Goal: Information Seeking & Learning: Learn about a topic

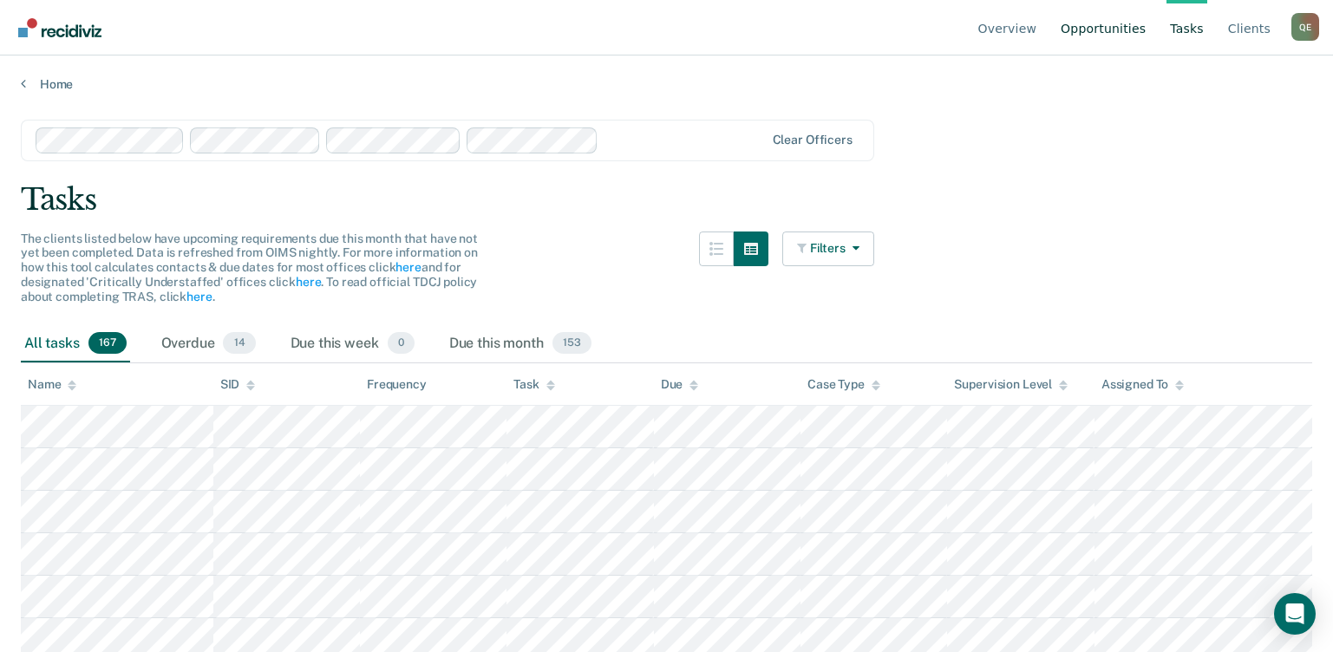
click at [1109, 26] on link "Opportunities" at bounding box center [1103, 27] width 92 height 55
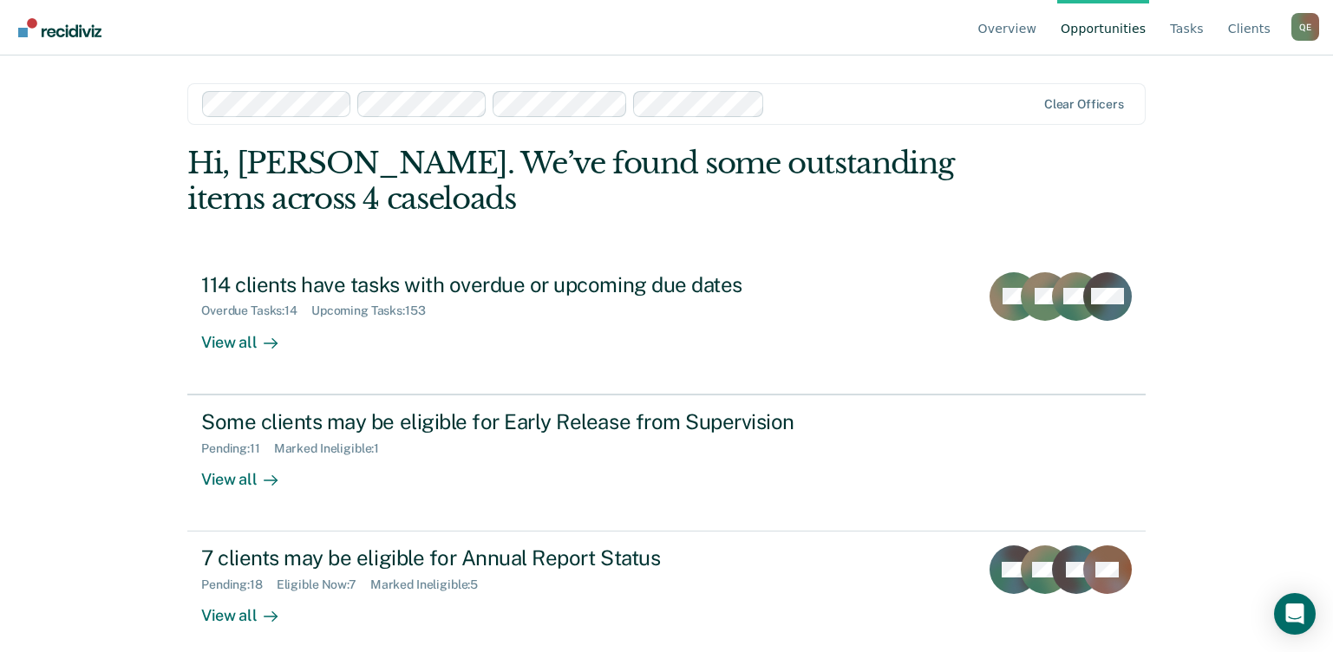
scroll to position [16, 0]
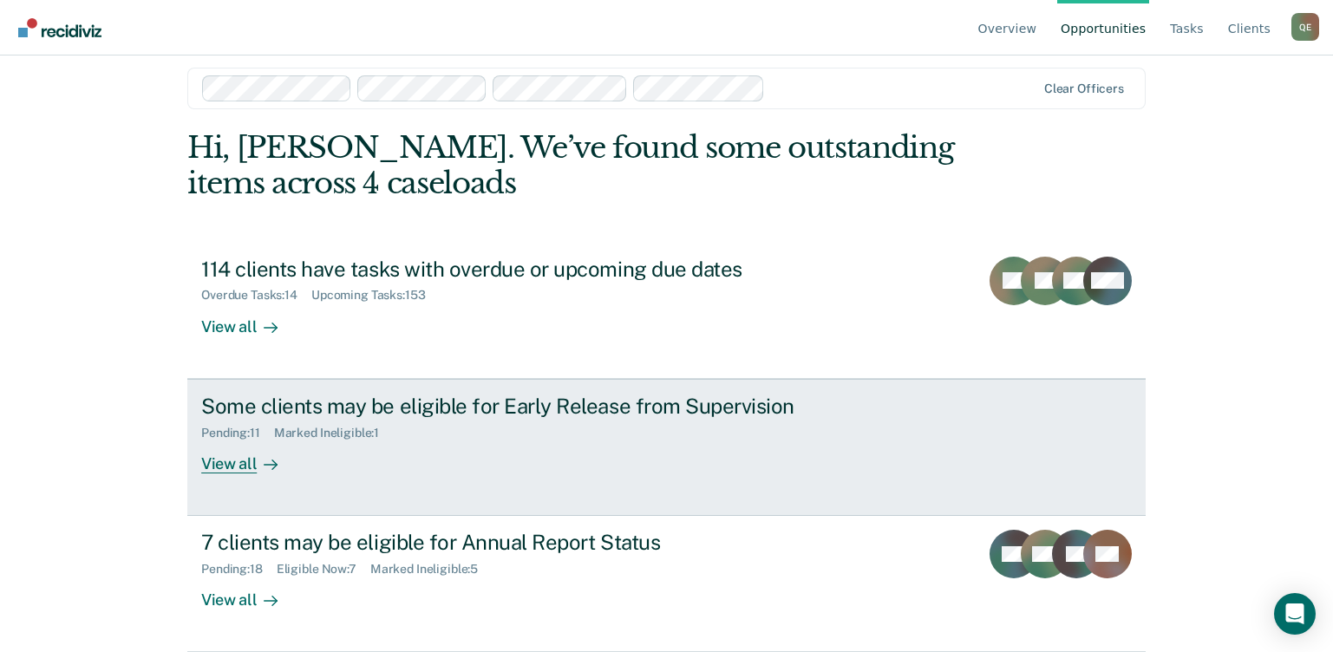
click at [246, 469] on div "View all" at bounding box center [249, 457] width 97 height 34
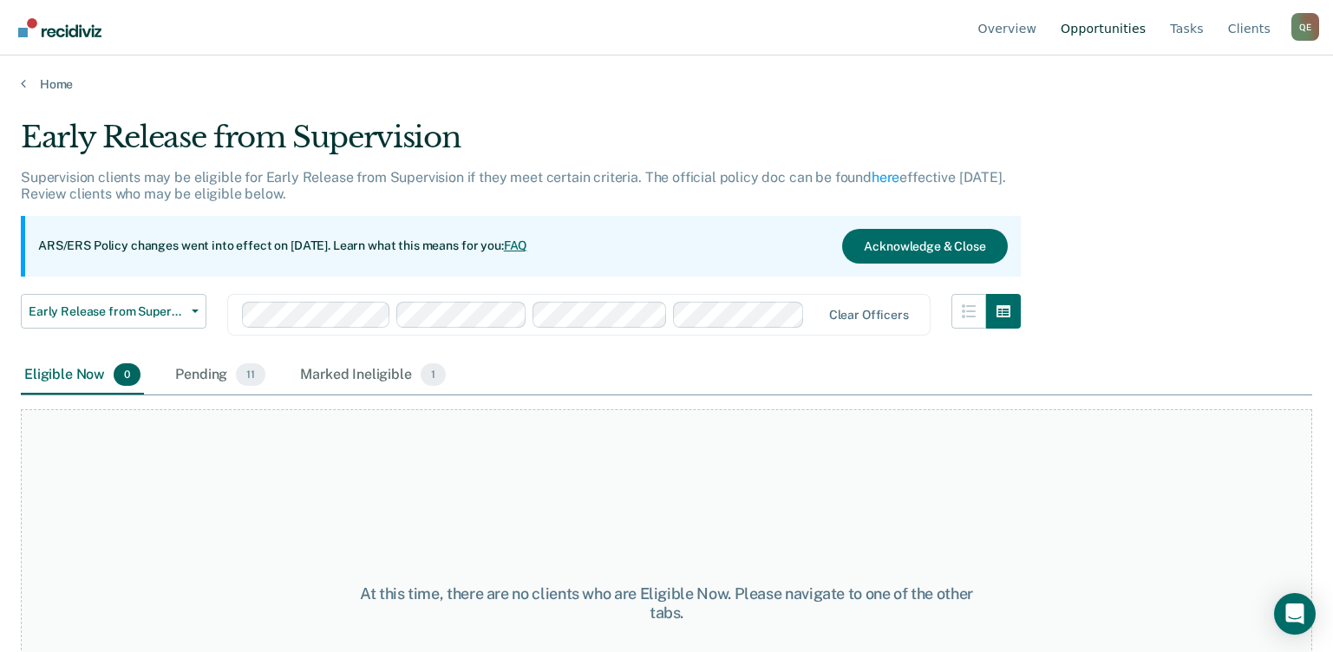
click at [1074, 28] on link "Opportunities" at bounding box center [1103, 27] width 92 height 55
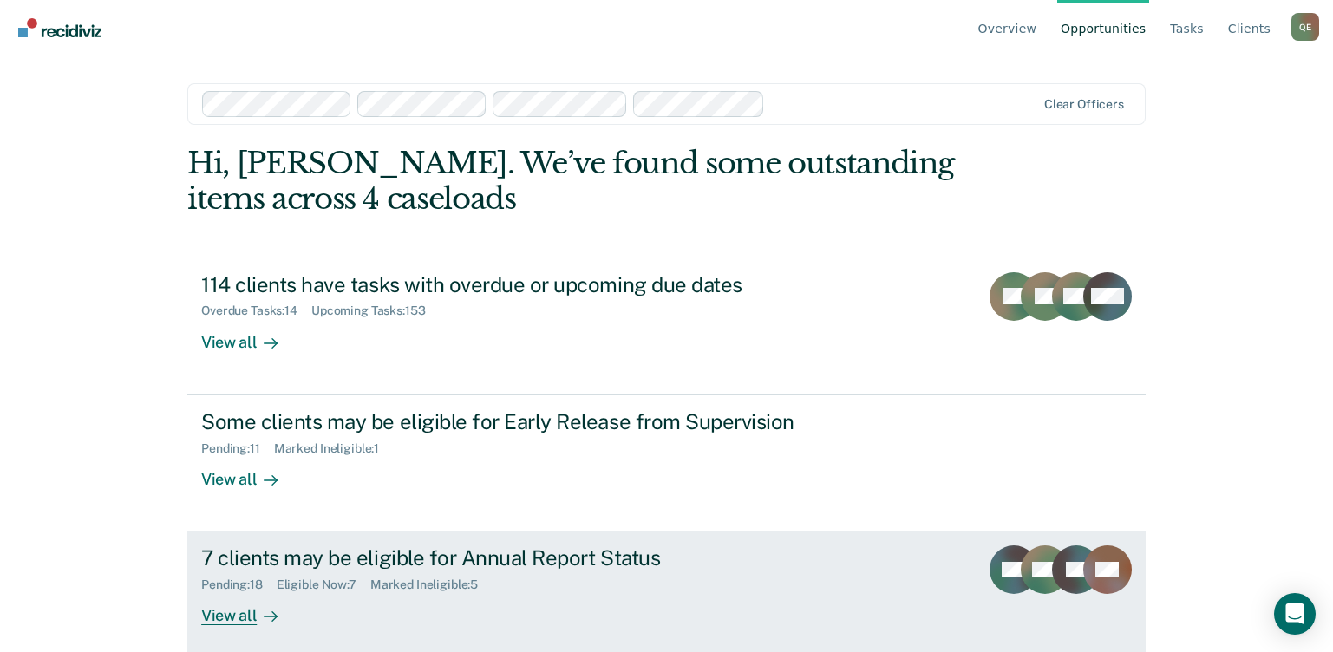
click at [227, 612] on div "View all" at bounding box center [249, 609] width 97 height 34
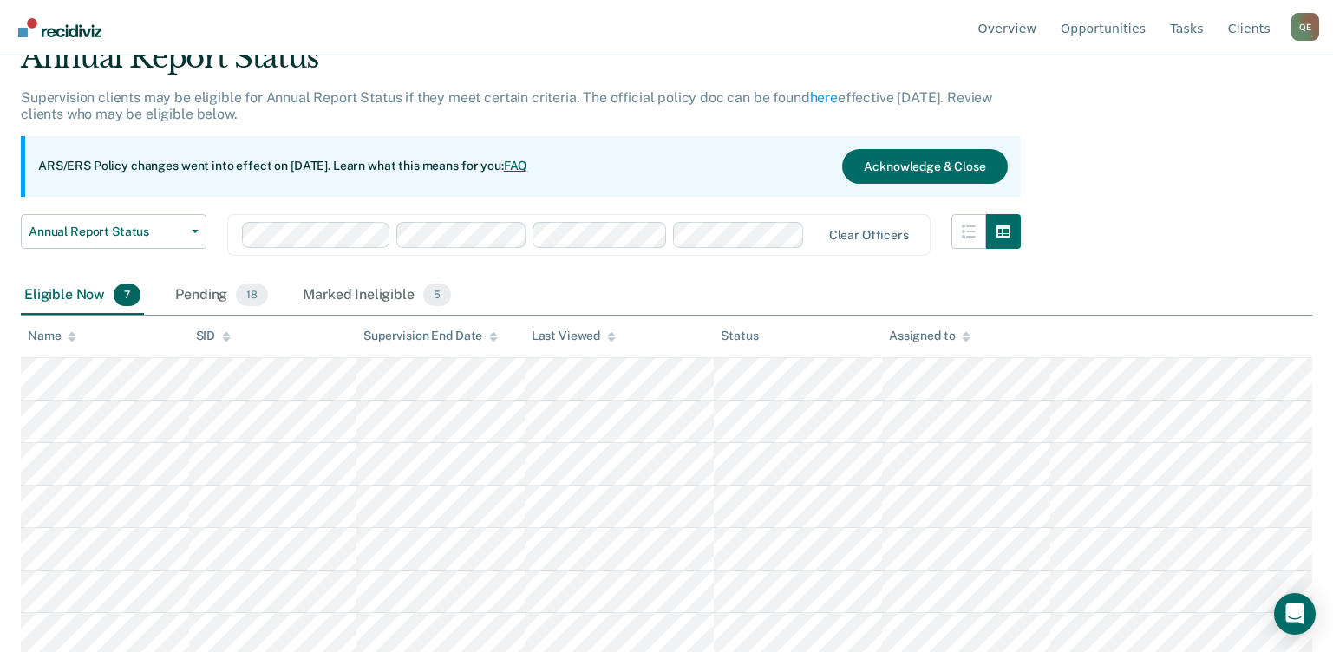
scroll to position [83, 0]
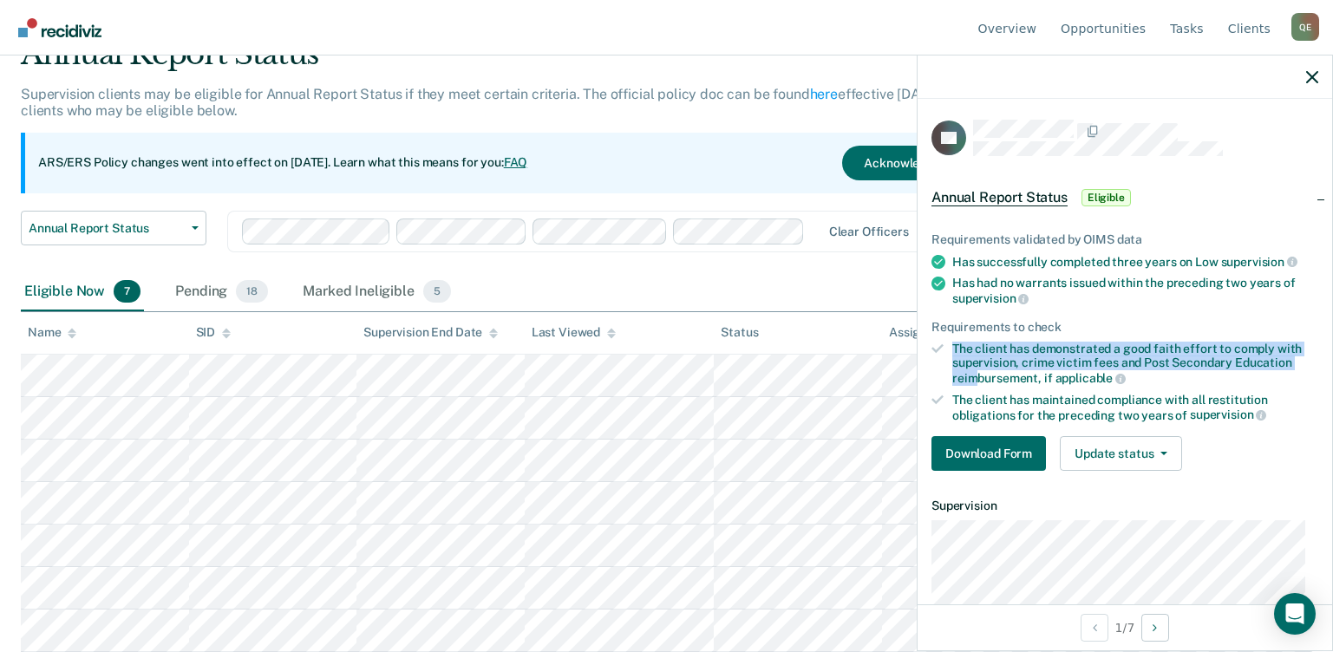
click at [1223, 255] on body "Looks like you’re using Internet Explorer 11. For faster loading and a better e…" at bounding box center [666, 243] width 1333 height 652
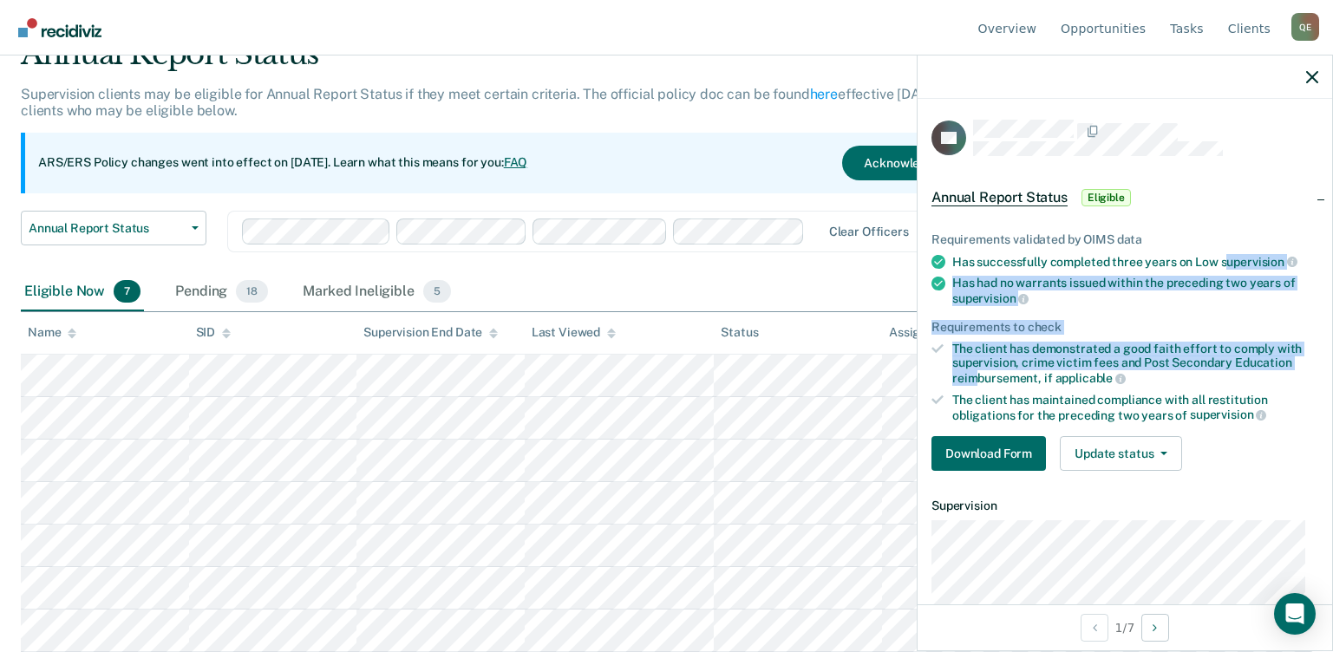
click at [1214, 241] on ul "Requirements validated by OIMS data Has successfully completed three years on L…" at bounding box center [1124, 327] width 387 height 190
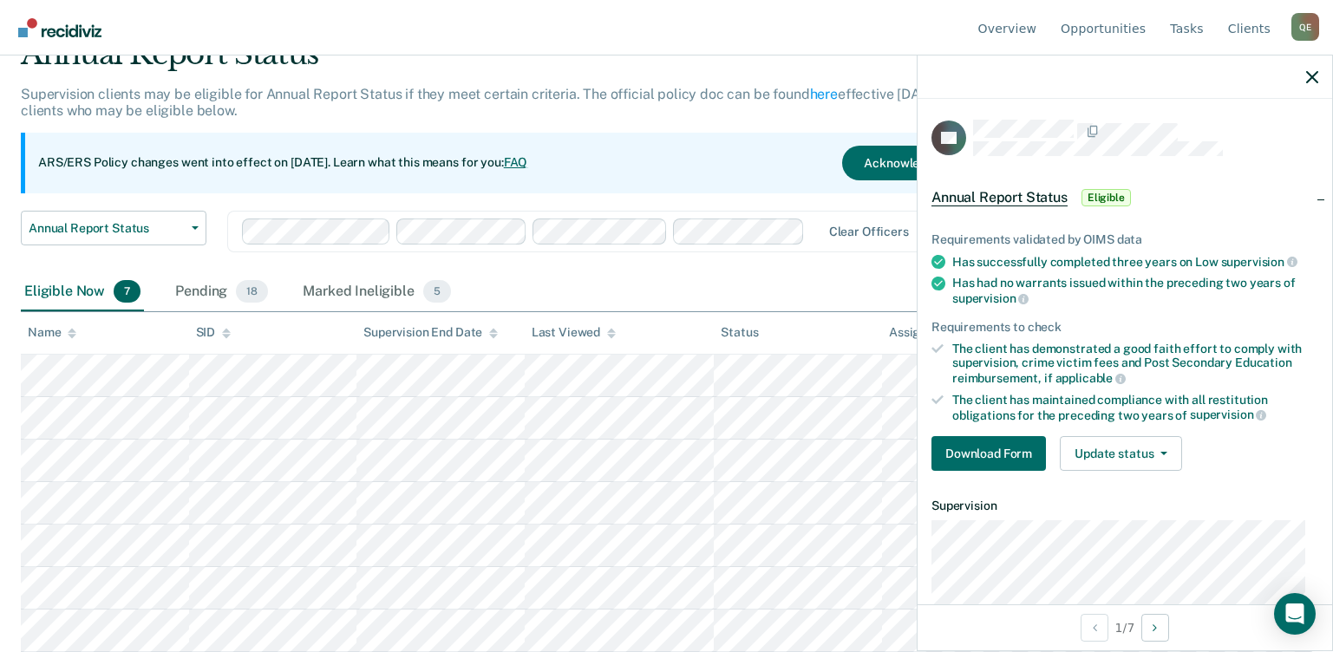
click at [797, 278] on div "Eligible Now 7 Pending 18 Marked Ineligible 5" at bounding box center [666, 292] width 1291 height 39
click at [1316, 72] on icon "button" at bounding box center [1312, 77] width 12 height 12
